Goal: Navigation & Orientation: Find specific page/section

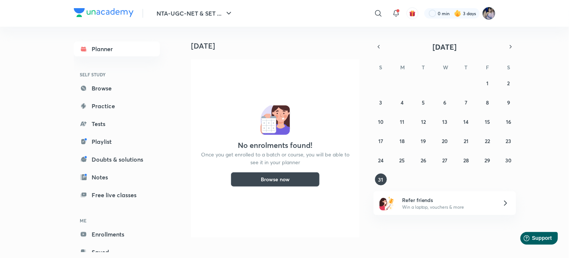
click at [490, 12] on img at bounding box center [489, 13] width 13 height 13
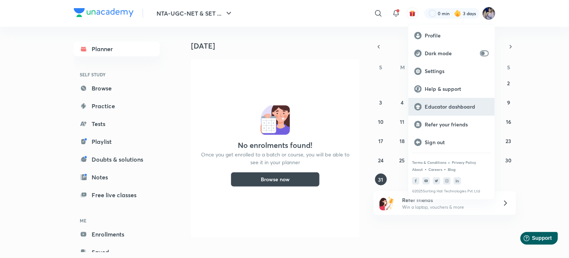
click at [433, 105] on p "Educator dashboard" at bounding box center [457, 107] width 64 height 7
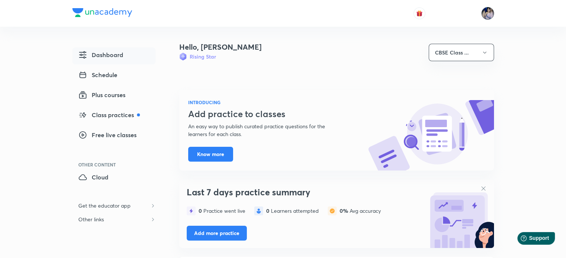
click at [491, 11] on img at bounding box center [487, 13] width 13 height 13
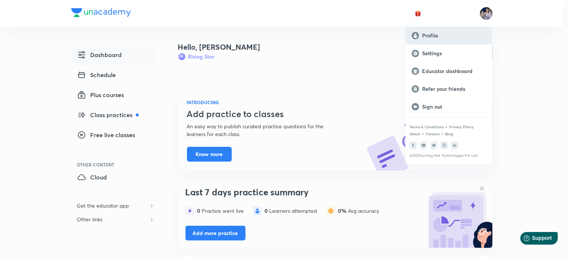
click at [425, 36] on p "Profile" at bounding box center [454, 35] width 64 height 7
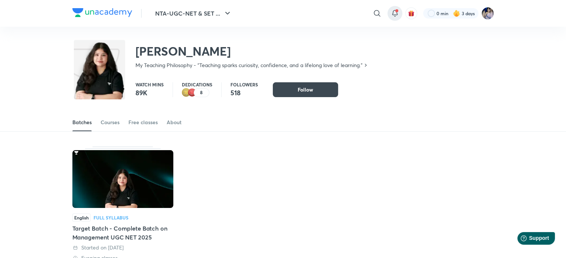
click at [396, 17] on icon at bounding box center [394, 13] width 9 height 9
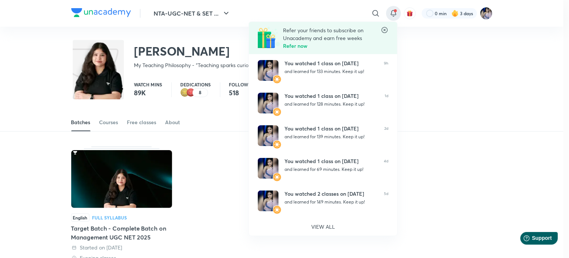
click at [433, 78] on div at bounding box center [284, 129] width 569 height 258
